Goal: Task Accomplishment & Management: Complete application form

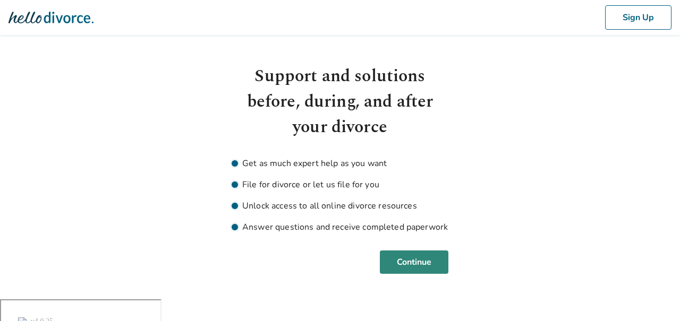
click at [425, 260] on button "Continue" at bounding box center [414, 262] width 69 height 23
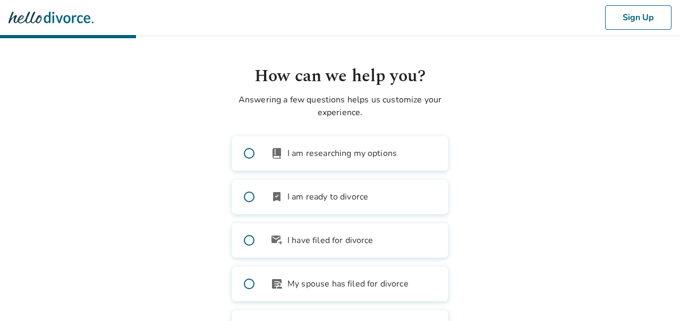
click at [38, 15] on img at bounding box center [50, 17] width 85 height 21
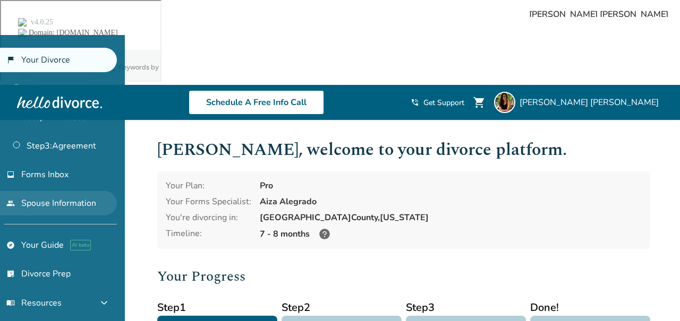
click at [50, 198] on link "people Spouse Information" at bounding box center [58, 203] width 117 height 24
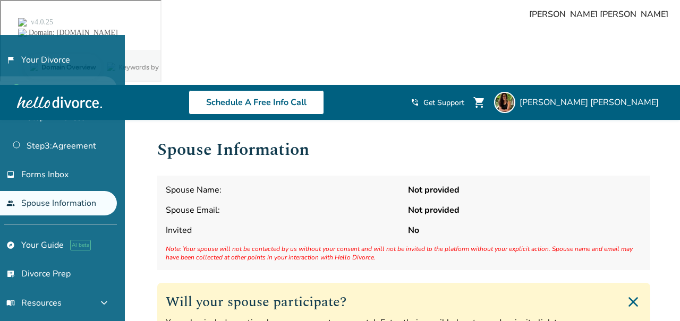
click at [50, 80] on link "Step 1 : Petition" at bounding box center [58, 88] width 117 height 24
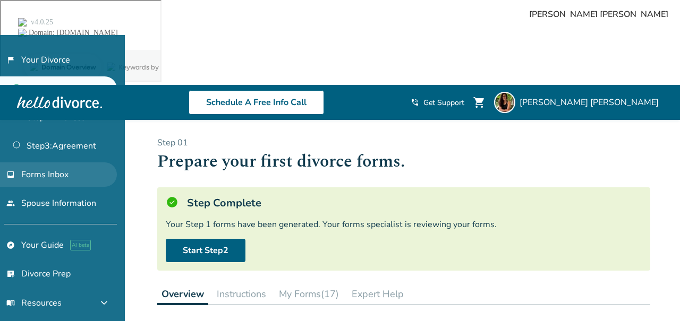
click at [67, 179] on link "inbox Forms Inbox" at bounding box center [58, 175] width 117 height 24
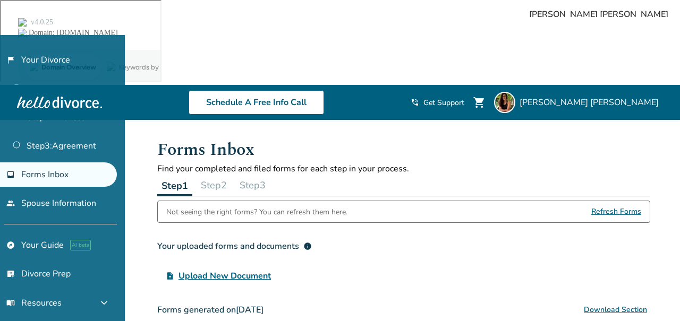
click at [206, 175] on button "Step 2" at bounding box center [213, 185] width 35 height 21
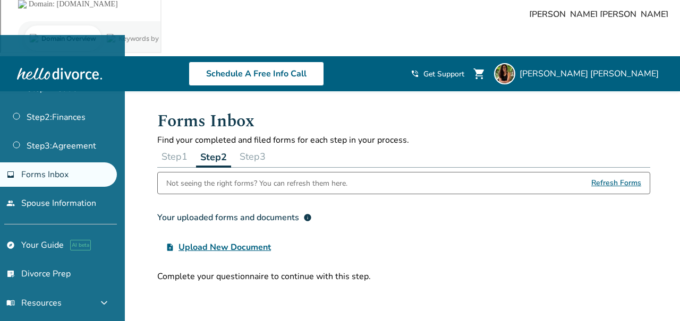
scroll to position [30, 0]
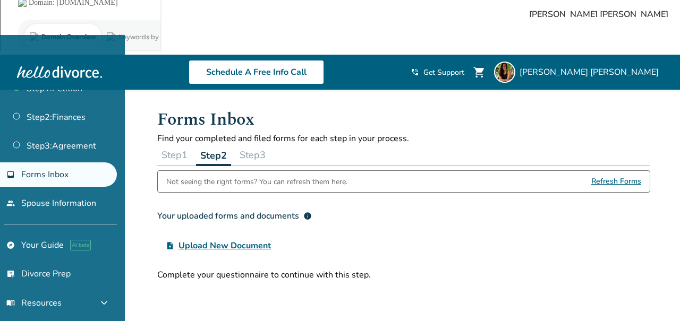
click at [269, 144] on button "Step 3" at bounding box center [252, 154] width 35 height 21
click at [182, 144] on button "Step 1" at bounding box center [174, 154] width 35 height 21
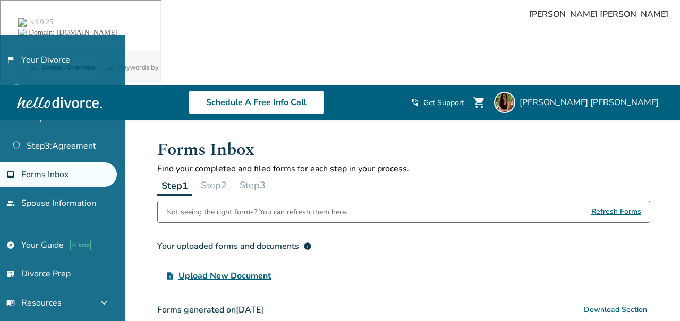
click at [598, 201] on span "Refresh Forms" at bounding box center [616, 211] width 50 height 21
click at [220, 175] on button "Step 2" at bounding box center [213, 185] width 35 height 21
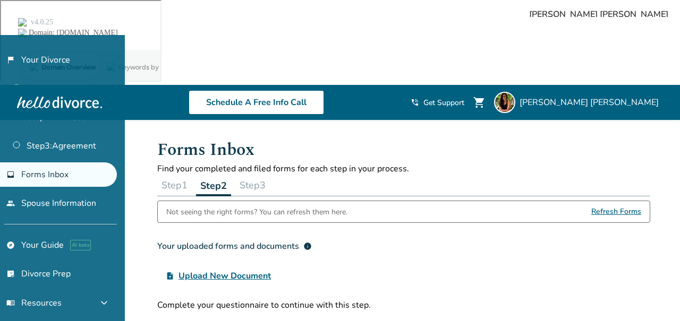
click at [258, 175] on button "Step 3" at bounding box center [252, 185] width 35 height 21
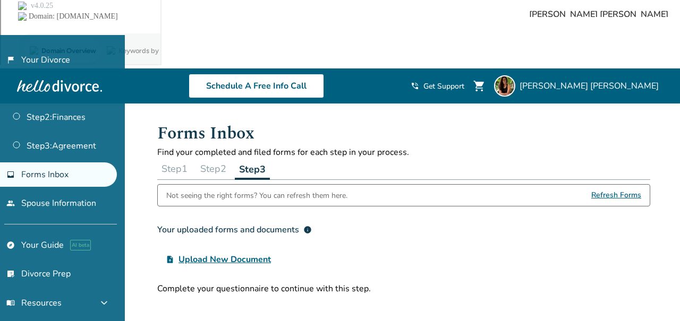
scroll to position [19, 0]
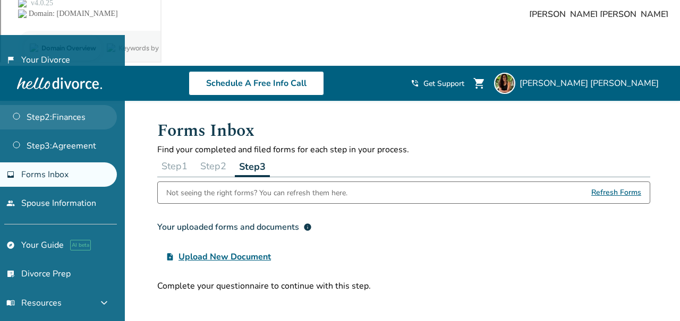
click at [73, 124] on link "Step 2 : Finances" at bounding box center [58, 117] width 117 height 24
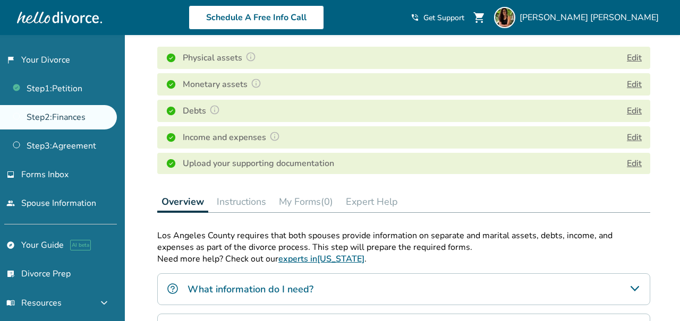
scroll to position [247, 0]
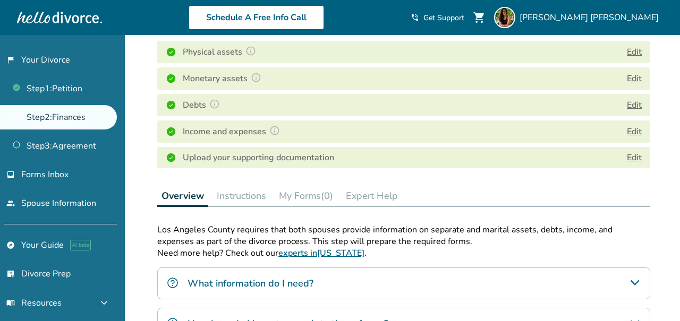
click at [309, 185] on button "My Forms (0)" at bounding box center [306, 195] width 63 height 21
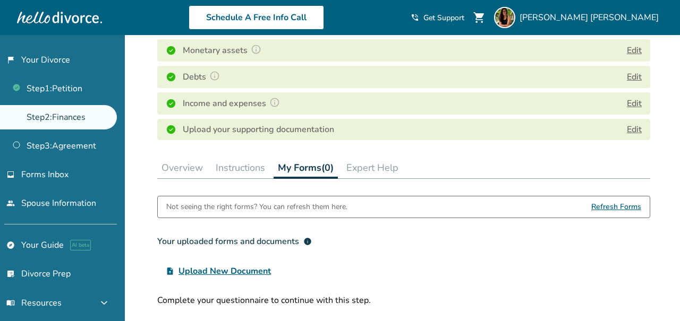
scroll to position [224, 0]
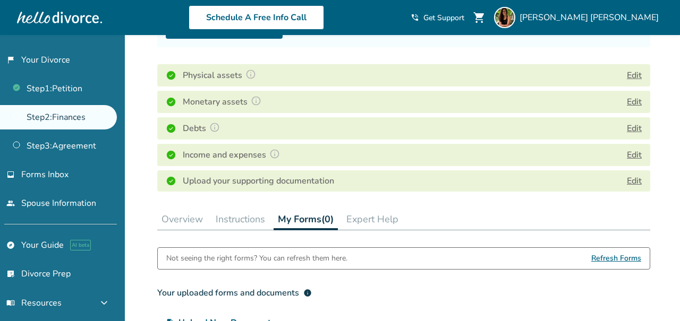
click at [195, 209] on button "Overview" at bounding box center [182, 219] width 50 height 21
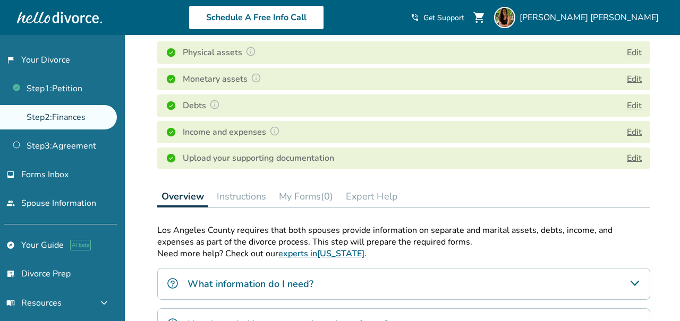
scroll to position [255, 0]
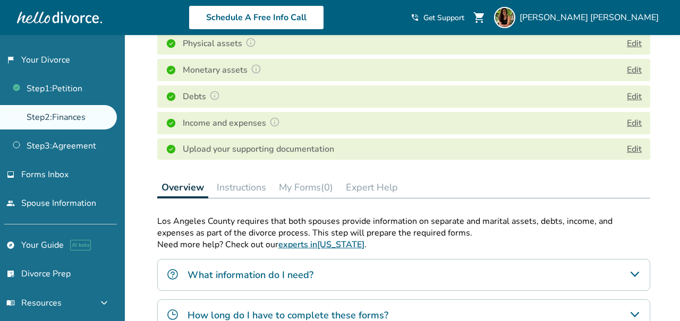
click at [323, 177] on button "My Forms (0)" at bounding box center [306, 187] width 63 height 21
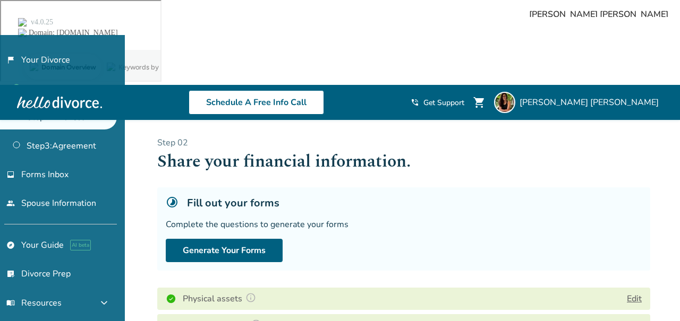
click at [405, 219] on div "Complete the questions to generate your forms" at bounding box center [404, 225] width 476 height 12
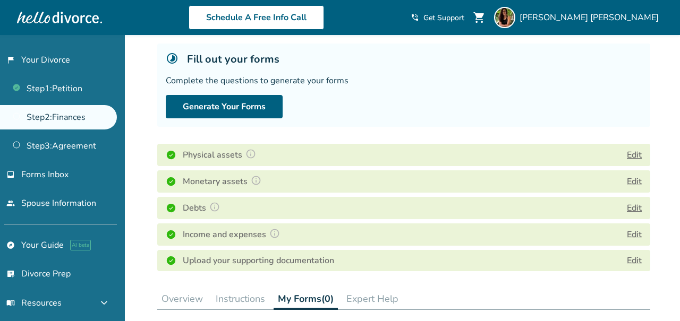
scroll to position [149, 0]
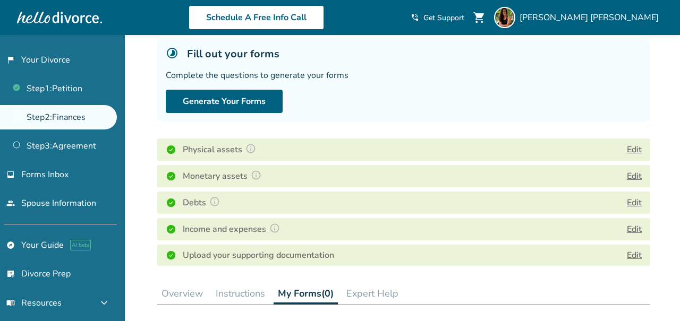
click at [168, 283] on button "Overview" at bounding box center [182, 293] width 50 height 21
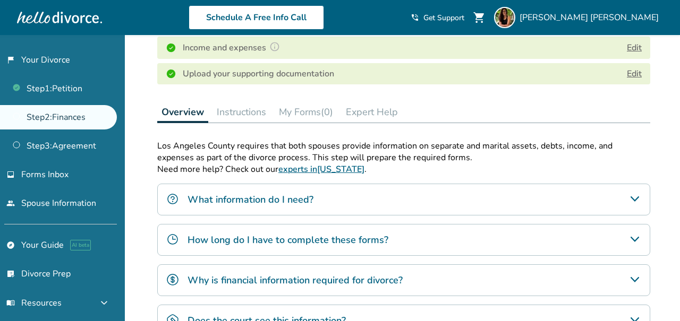
scroll to position [336, 0]
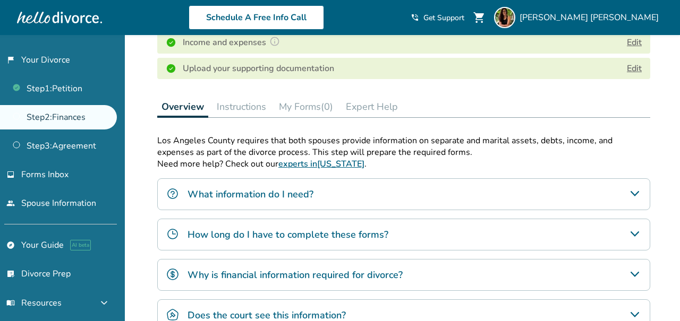
click at [355, 178] on div "What information do I need?" at bounding box center [403, 194] width 493 height 32
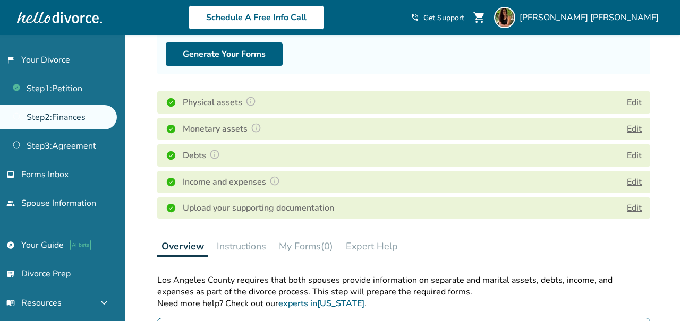
scroll to position [188, 0]
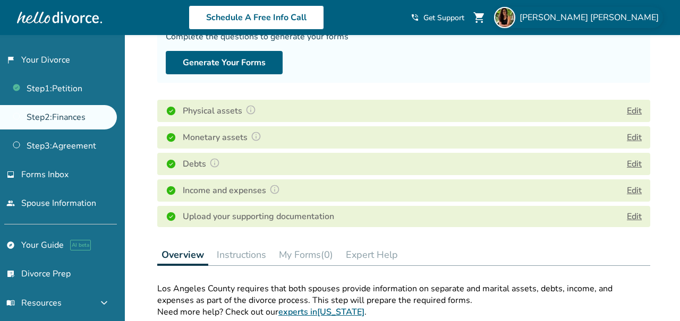
click at [624, 15] on span "[PERSON_NAME]" at bounding box center [590, 18] width 143 height 12
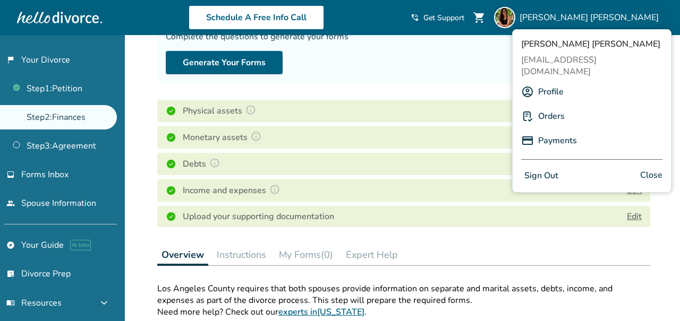
click at [624, 15] on span "[PERSON_NAME]" at bounding box center [590, 18] width 143 height 12
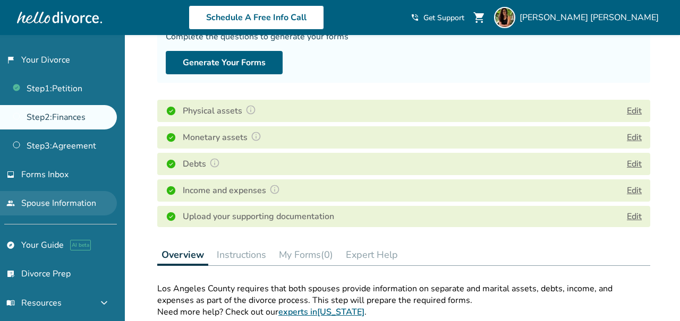
click at [43, 203] on link "people Spouse Information" at bounding box center [58, 203] width 117 height 24
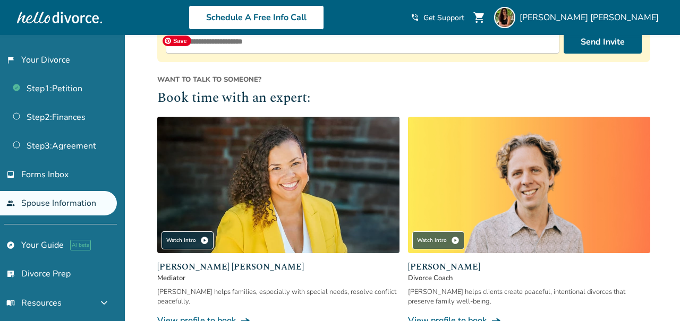
scroll to position [348, 0]
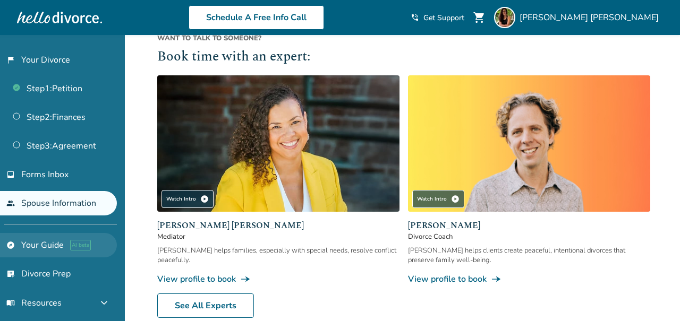
click at [30, 238] on link "explore Your Guide AI beta" at bounding box center [58, 245] width 117 height 24
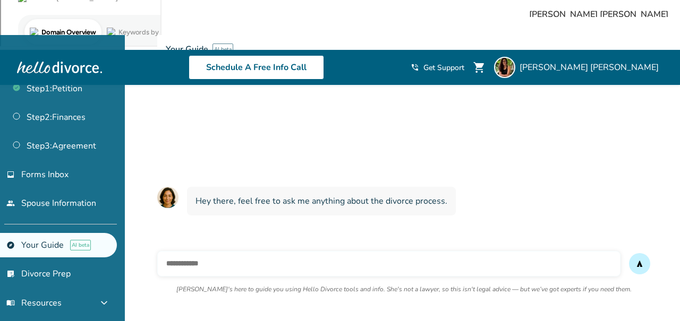
click at [219, 237] on div "What if my spouse won’t sign the divorce papers?" at bounding box center [236, 257] width 159 height 41
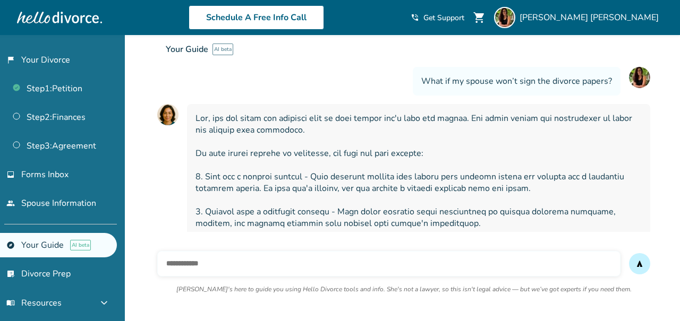
scroll to position [215, 0]
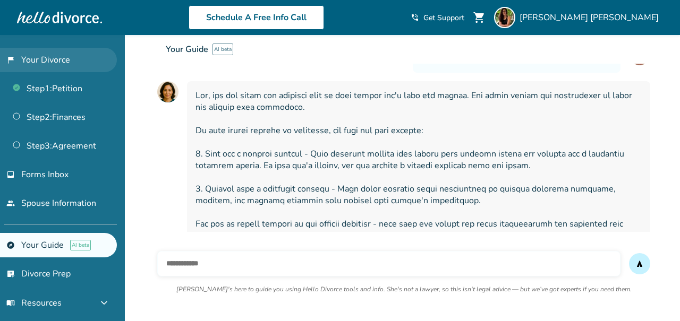
click at [63, 62] on link "flag_2 Your Divorce" at bounding box center [58, 60] width 117 height 24
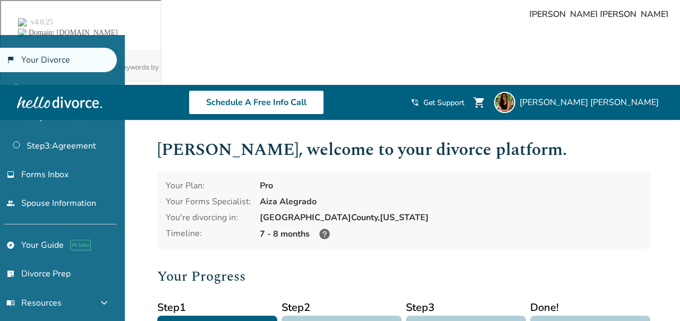
click at [85, 75] on ul "Step 1 : Petition Step 2 : Finances Step 3 : Agreement" at bounding box center [58, 115] width 117 height 86
click at [79, 87] on link "Step 1 : Petition" at bounding box center [58, 88] width 117 height 24
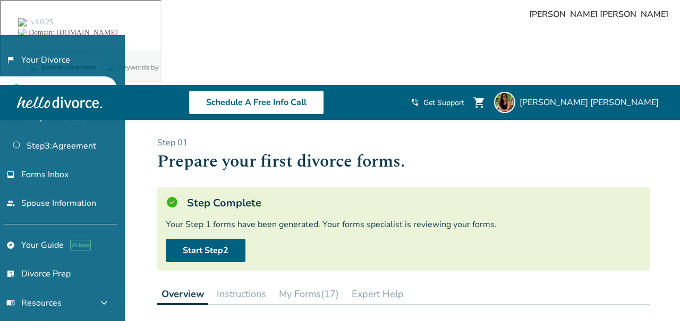
click at [313, 284] on button "My Forms (17)" at bounding box center [309, 294] width 69 height 21
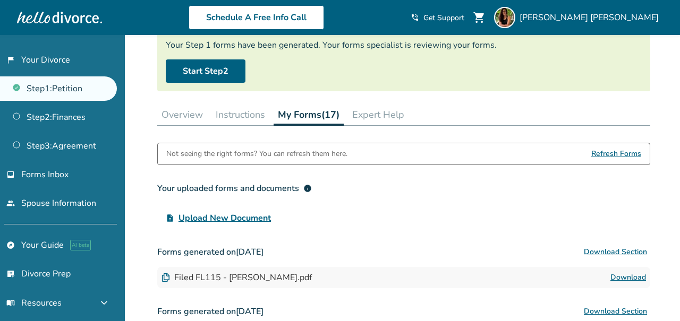
scroll to position [176, 0]
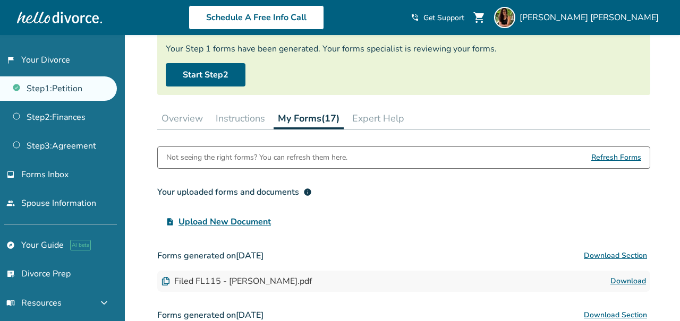
click at [606, 147] on span "Refresh Forms" at bounding box center [616, 157] width 50 height 21
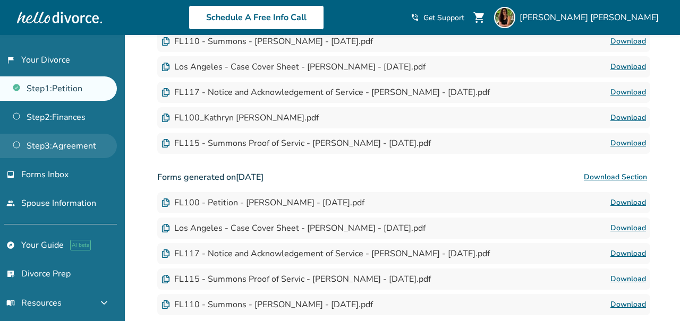
click at [73, 142] on link "Step 3 : Agreement" at bounding box center [58, 146] width 117 height 24
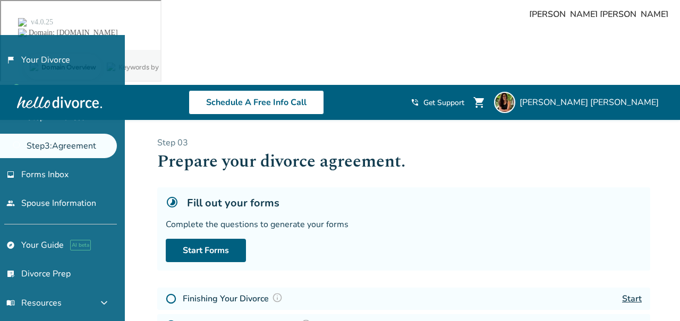
scroll to position [316, 0]
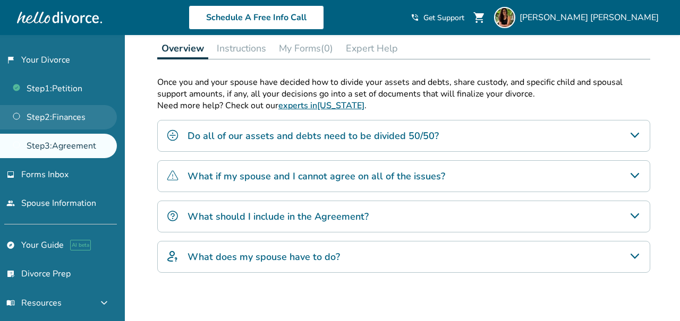
click at [56, 117] on link "Step 2 : Finances" at bounding box center [58, 117] width 117 height 24
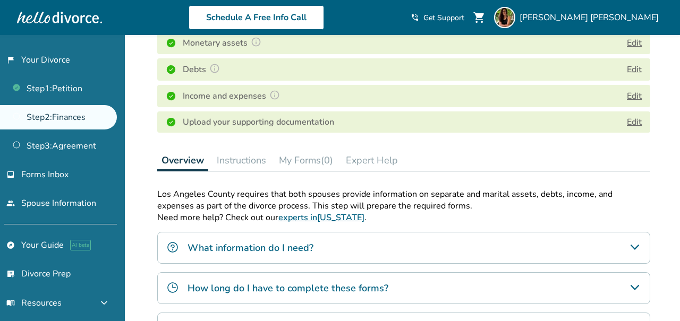
scroll to position [283, 0]
click at [54, 170] on span "Forms Inbox" at bounding box center [44, 175] width 47 height 12
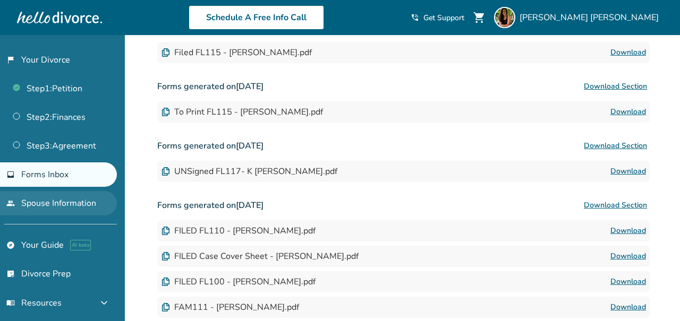
click at [58, 204] on link "people Spouse Information" at bounding box center [58, 203] width 117 height 24
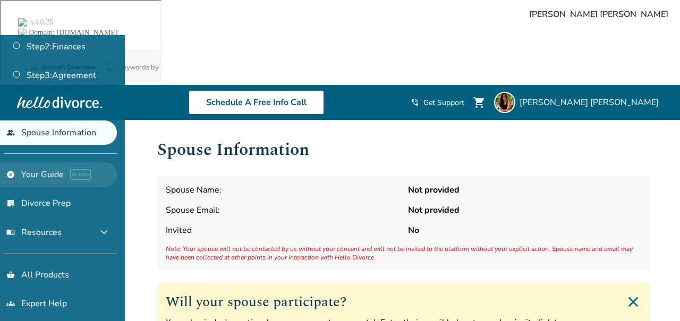
scroll to position [75, 0]
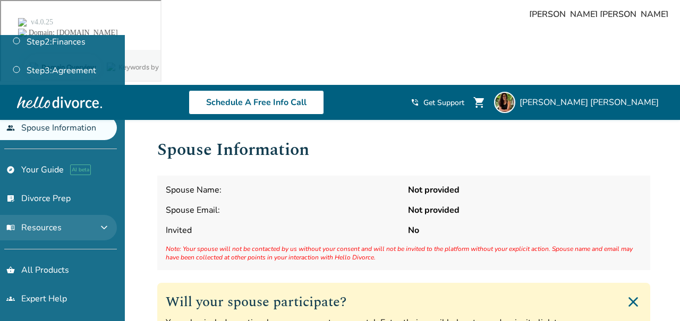
click at [67, 219] on button "menu_book Resources expand_more" at bounding box center [58, 227] width 117 height 25
